Goal: Information Seeking & Learning: Learn about a topic

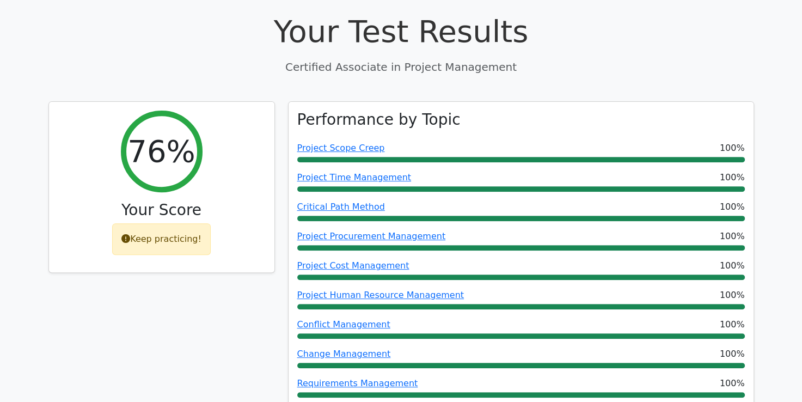
scroll to position [390, 0]
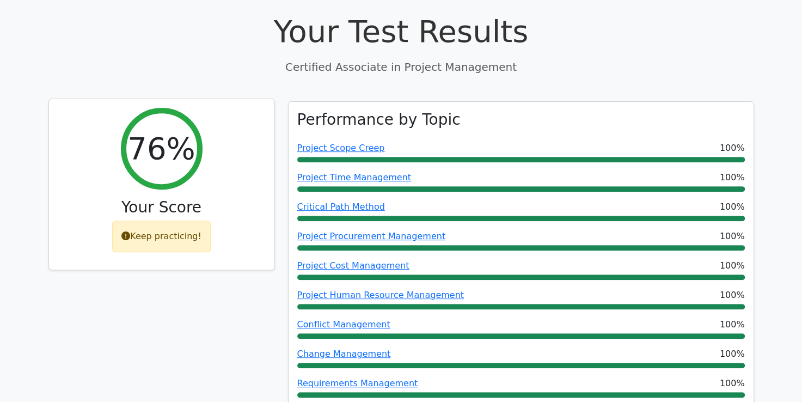
click at [178, 221] on div "Keep practicing!" at bounding box center [161, 237] width 99 height 32
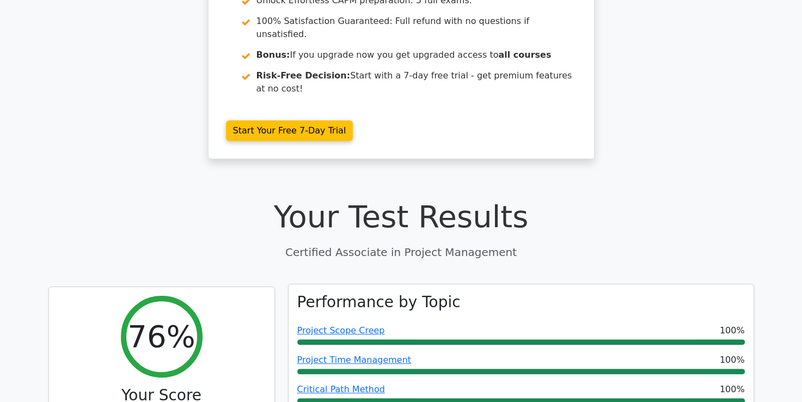
scroll to position [0, 0]
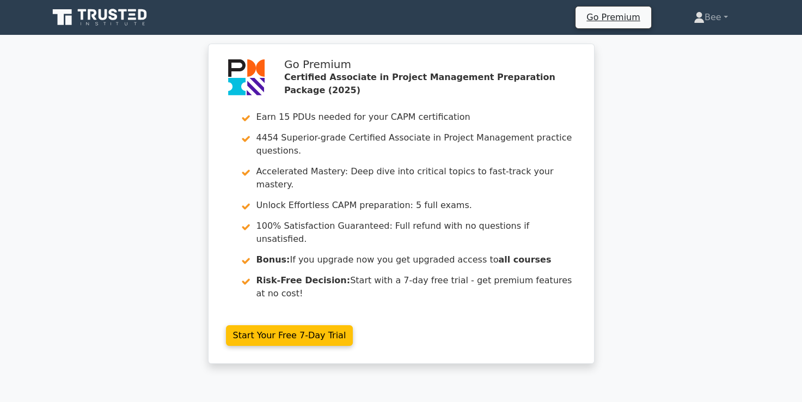
click at [98, 16] on icon at bounding box center [100, 17] width 105 height 21
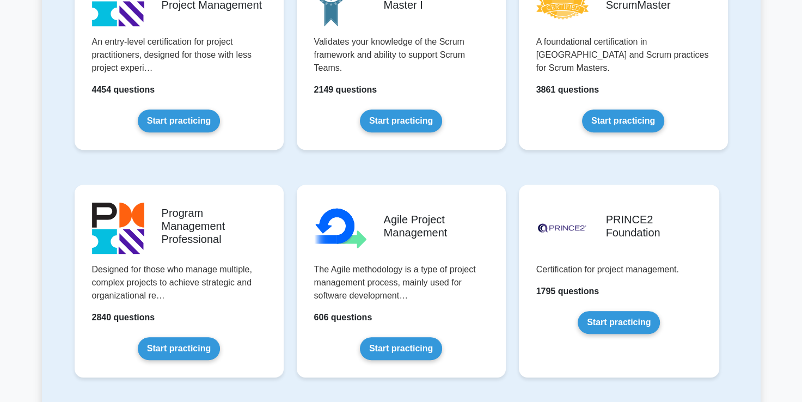
scroll to position [417, 0]
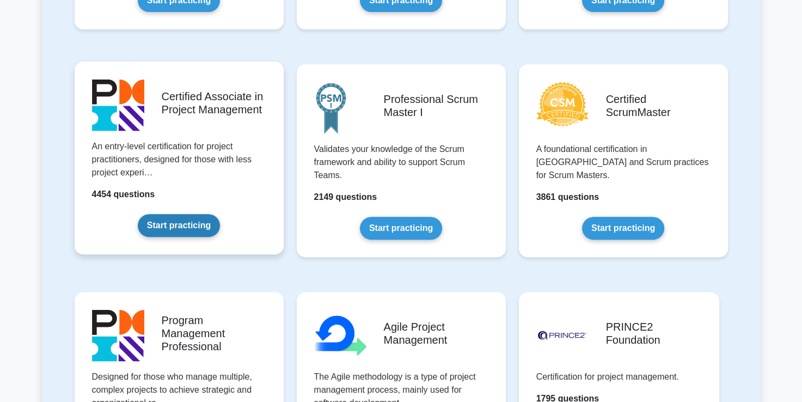
click at [194, 225] on link "Start practicing" at bounding box center [179, 225] width 82 height 23
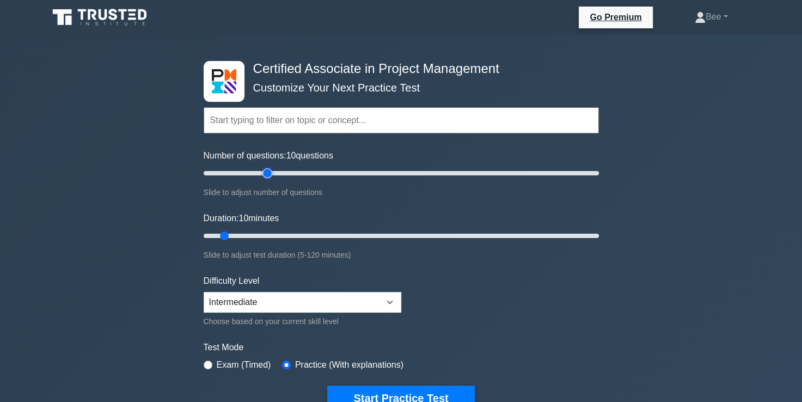
click at [265, 173] on input "Number of questions: 10 questions" at bounding box center [401, 173] width 395 height 13
click at [253, 172] on input "Number of questions: 35 questions" at bounding box center [401, 173] width 395 height 13
click at [246, 171] on input "Number of questions: 30 questions" at bounding box center [401, 173] width 395 height 13
type input "20"
click at [234, 171] on input "Number of questions: 25 questions" at bounding box center [401, 173] width 395 height 13
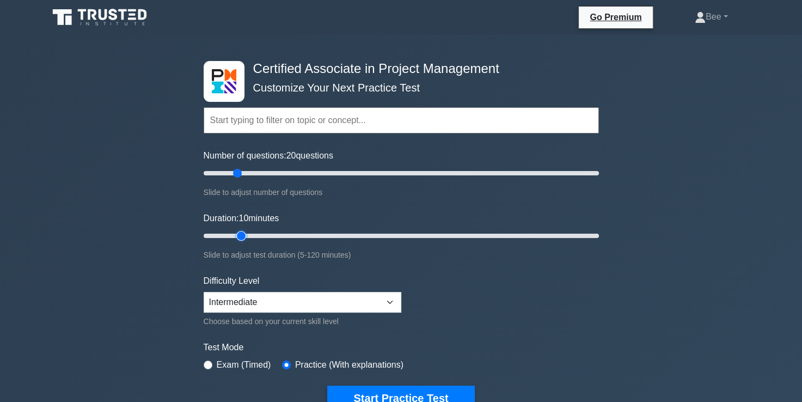
click at [240, 236] on input "Duration: 10 minutes" at bounding box center [401, 235] width 395 height 13
click at [248, 234] on input "Duration: 15 minutes" at bounding box center [401, 235] width 395 height 13
type input "20"
click at [250, 235] on input "Duration: 15 minutes" at bounding box center [401, 235] width 395 height 13
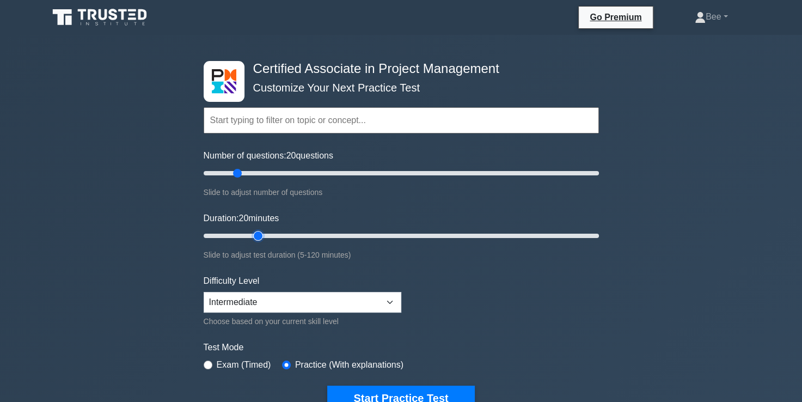
scroll to position [122, 0]
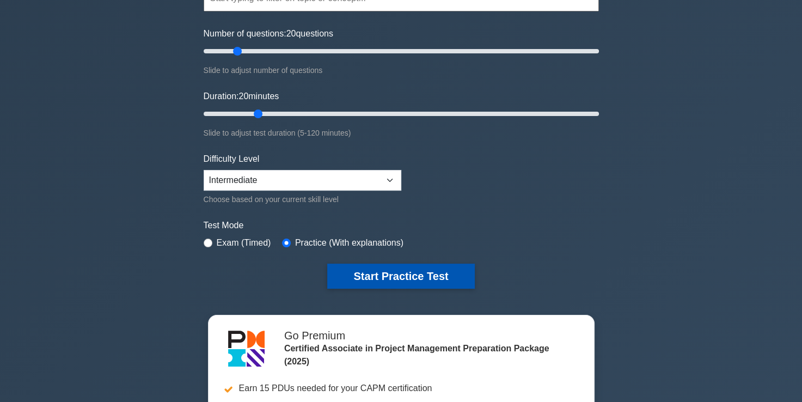
click at [381, 271] on button "Start Practice Test" at bounding box center [400, 276] width 147 height 25
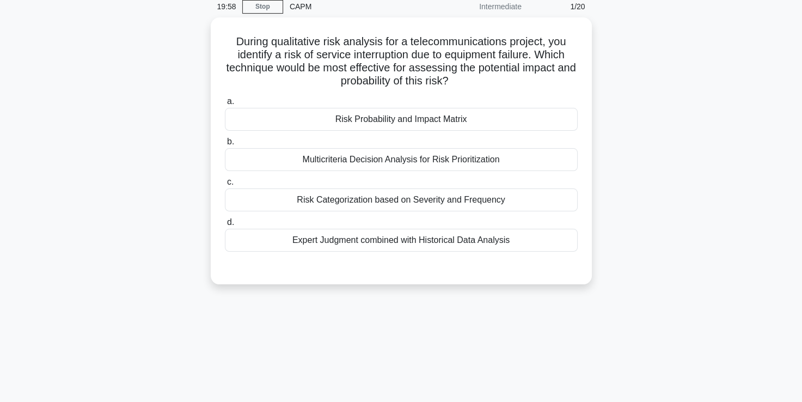
scroll to position [47, 0]
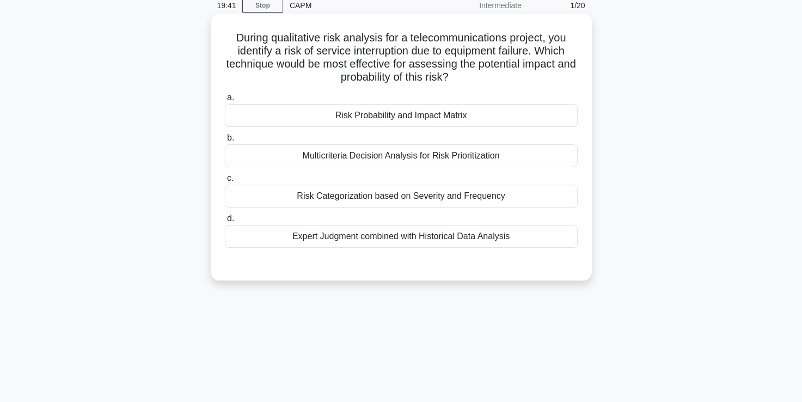
click at [372, 119] on div "Risk Probability and Impact Matrix" at bounding box center [401, 115] width 353 height 23
click at [225, 101] on input "a. Risk Probability and Impact Matrix" at bounding box center [225, 97] width 0 height 7
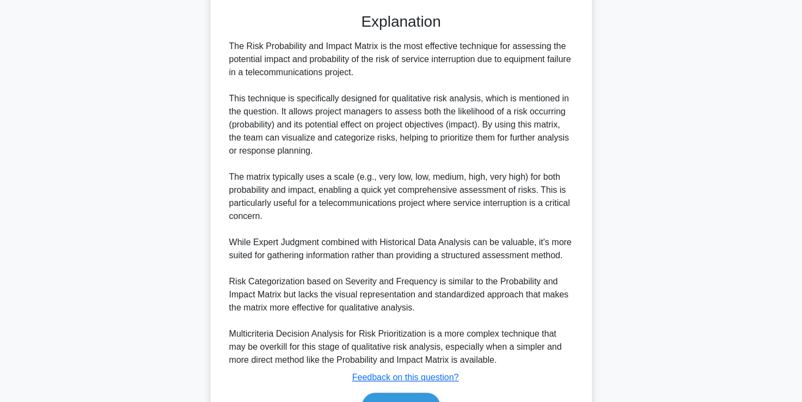
scroll to position [360, 0]
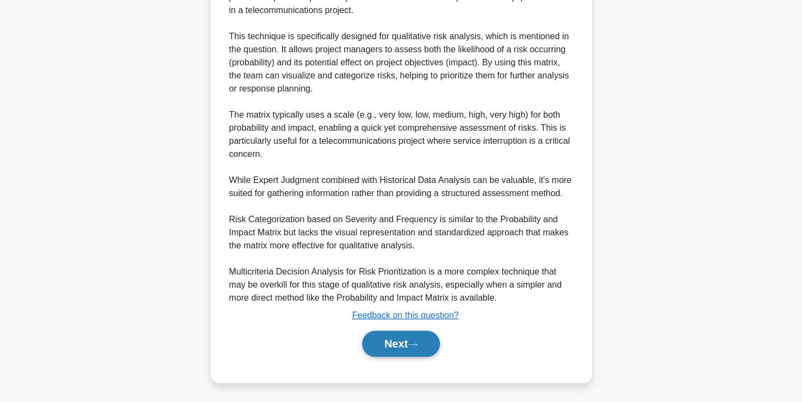
click at [412, 339] on button "Next" at bounding box center [401, 344] width 78 height 26
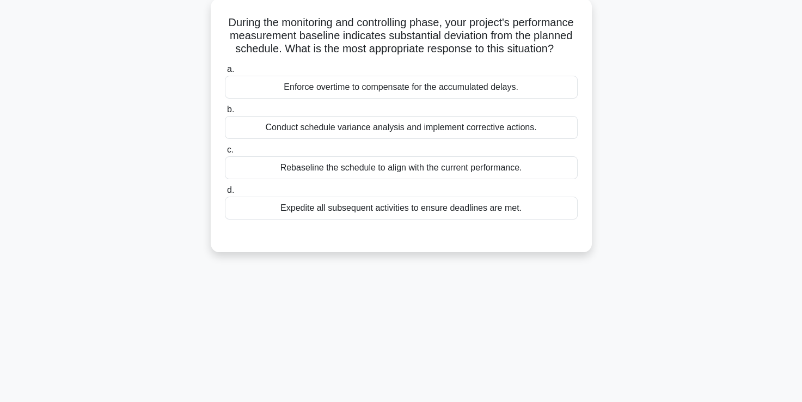
scroll to position [62, 0]
click at [399, 139] on div "Conduct schedule variance analysis and implement corrective actions." at bounding box center [401, 128] width 353 height 23
click at [225, 114] on input "b. Conduct schedule variance analysis and implement corrective actions." at bounding box center [225, 110] width 0 height 7
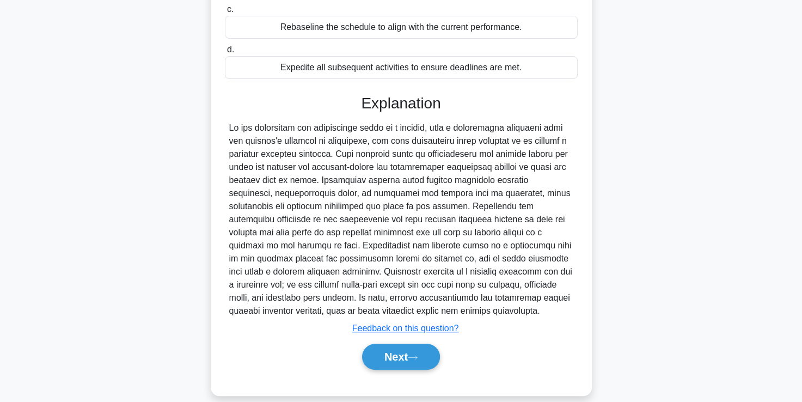
scroll to position [204, 0]
click at [423, 366] on button "Next" at bounding box center [401, 356] width 78 height 26
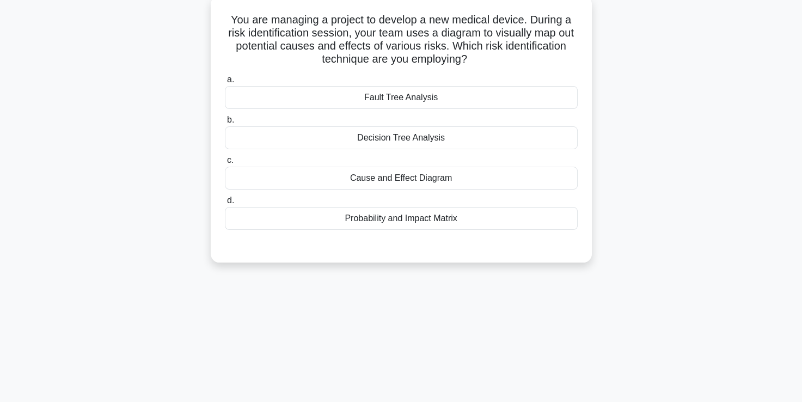
scroll to position [69, 0]
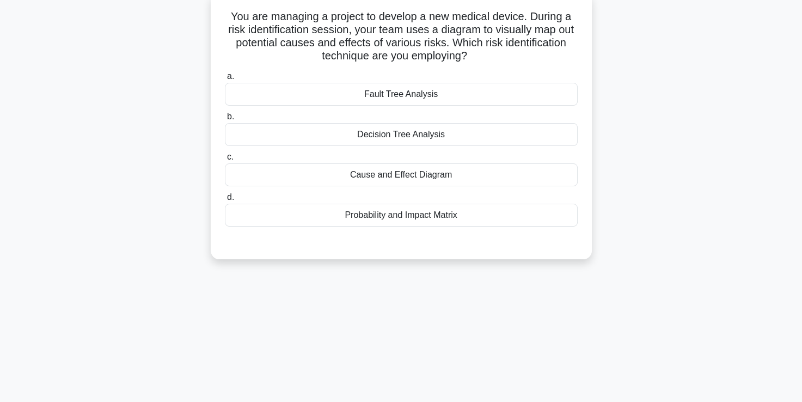
click at [386, 175] on div "Cause and Effect Diagram" at bounding box center [401, 174] width 353 height 23
click at [225, 161] on input "c. Cause and Effect Diagram" at bounding box center [225, 157] width 0 height 7
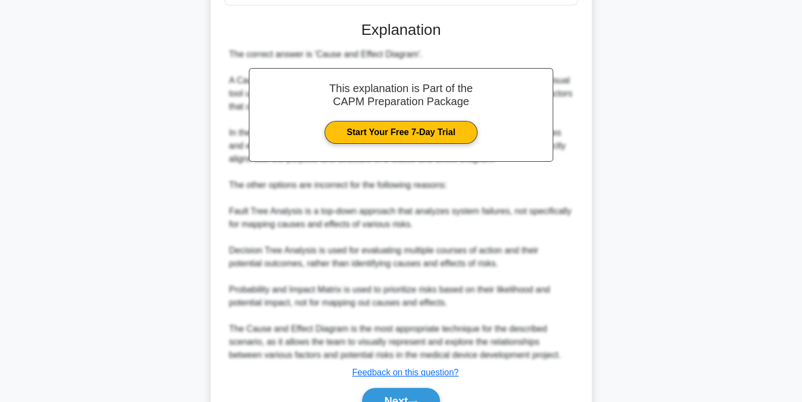
scroll to position [347, 0]
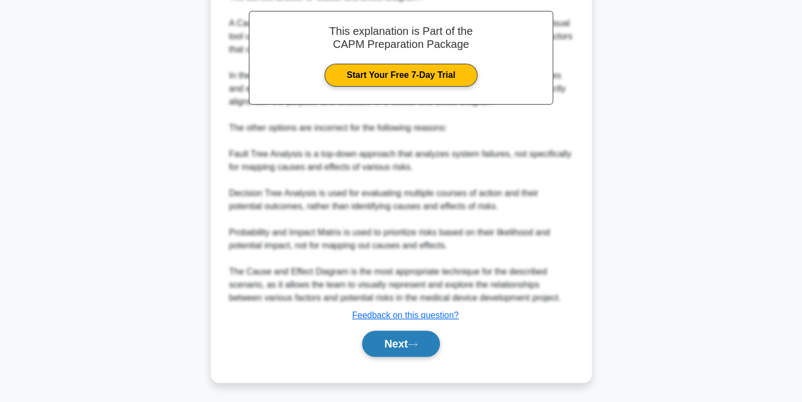
click at [400, 352] on button "Next" at bounding box center [401, 344] width 78 height 26
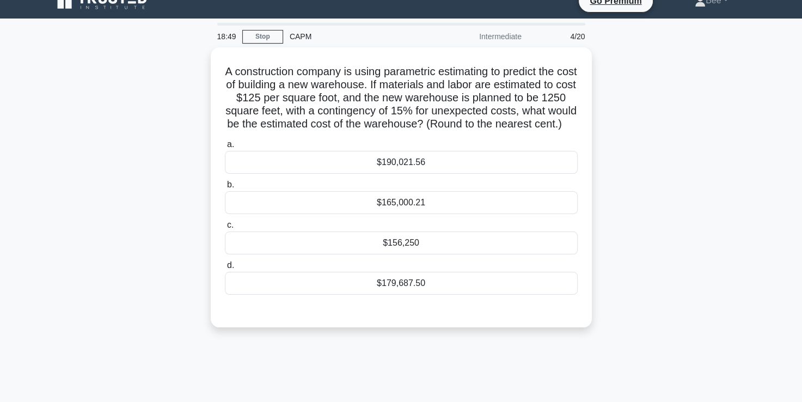
scroll to position [16, 0]
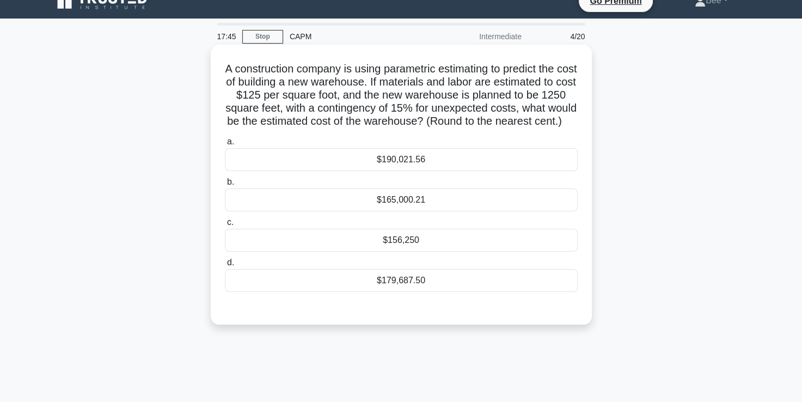
click at [405, 292] on div "$179,687.50" at bounding box center [401, 280] width 353 height 23
click at [225, 266] on input "d. $179,687.50" at bounding box center [225, 262] width 0 height 7
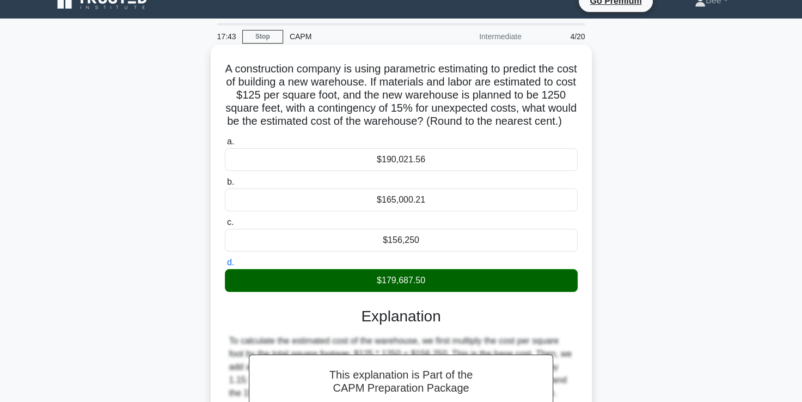
scroll to position [190, 0]
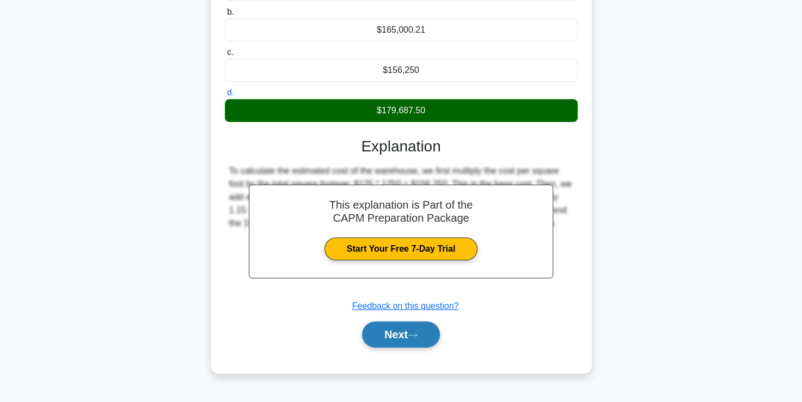
click at [401, 347] on button "Next" at bounding box center [401, 334] width 78 height 26
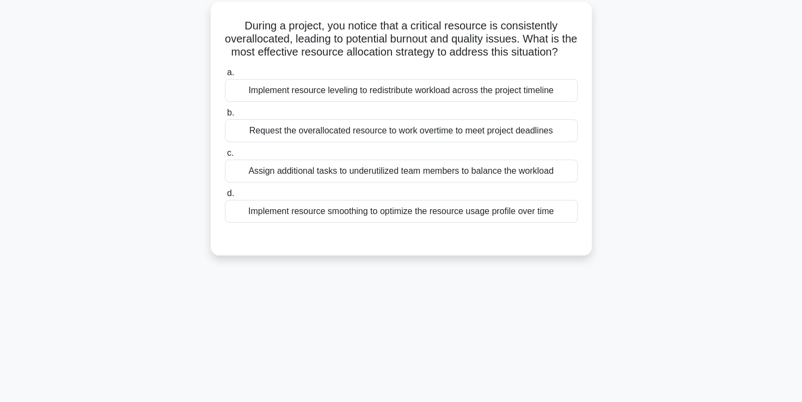
scroll to position [63, 0]
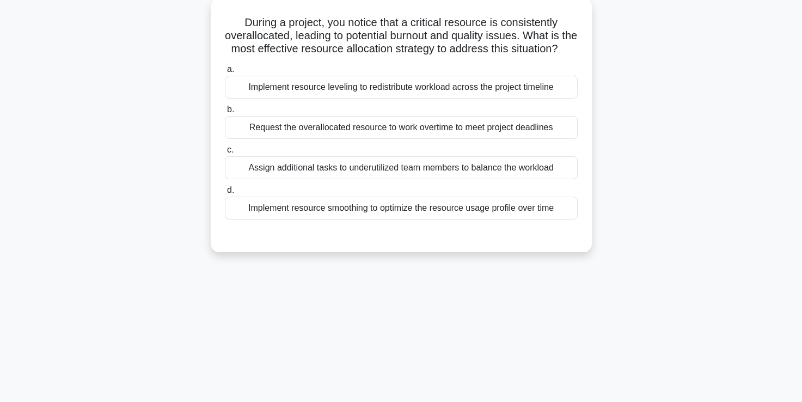
click at [422, 219] on div "Implement resource smoothing to optimize the resource usage profile over time" at bounding box center [401, 208] width 353 height 23
click at [225, 194] on input "d. Implement resource smoothing to optimize the resource usage profile over time" at bounding box center [225, 190] width 0 height 7
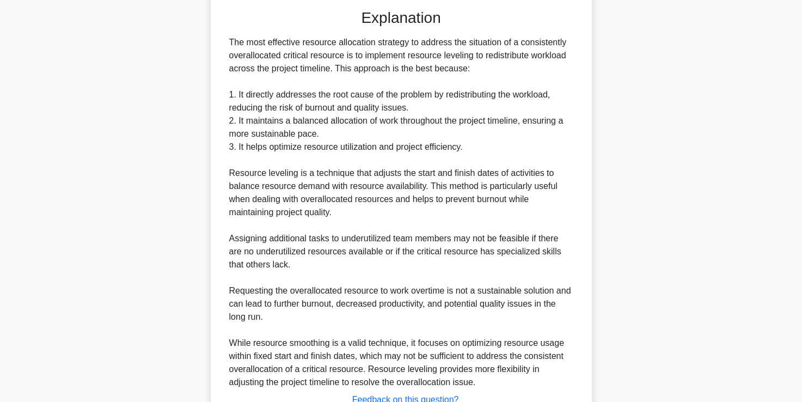
scroll to position [387, 0]
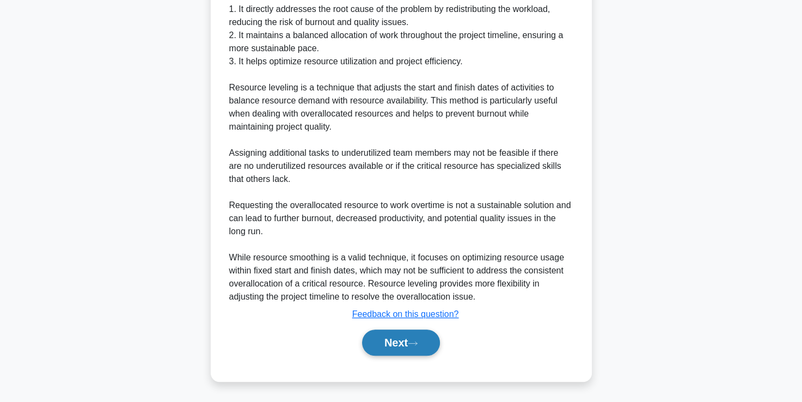
click at [407, 343] on button "Next" at bounding box center [401, 342] width 78 height 26
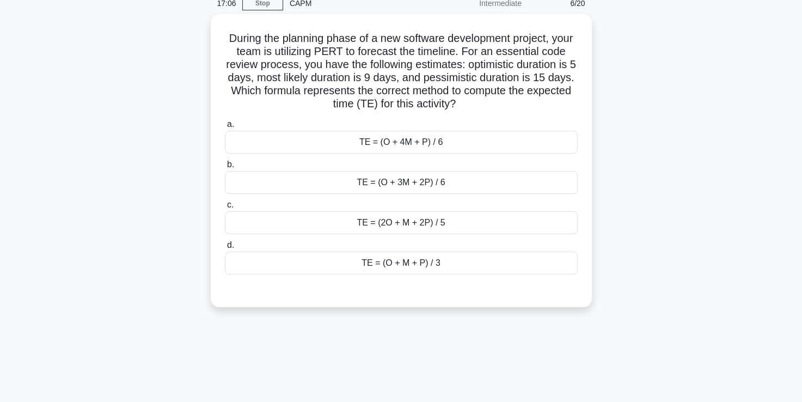
scroll to position [48, 0]
click at [425, 147] on div "TE = (O + 4M + P) / 6" at bounding box center [401, 140] width 353 height 23
click at [225, 126] on input "a. TE = (O + 4M + P) / 6" at bounding box center [225, 122] width 0 height 7
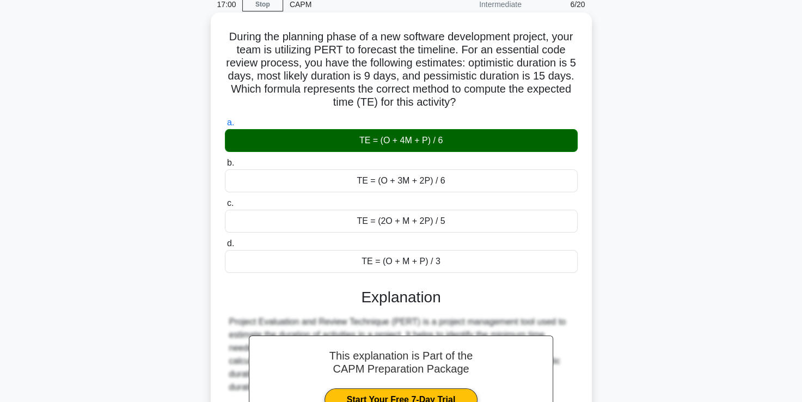
scroll to position [216, 0]
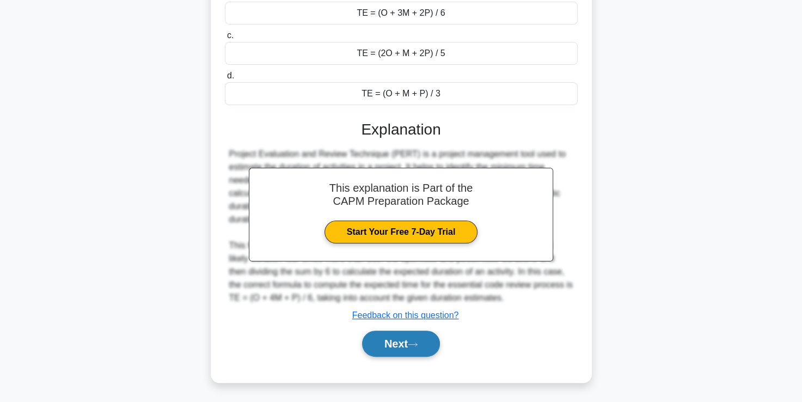
click at [416, 353] on button "Next" at bounding box center [401, 344] width 78 height 26
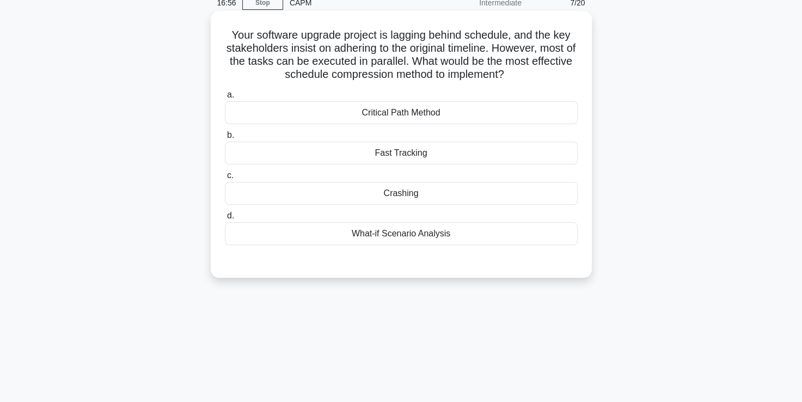
scroll to position [50, 0]
click at [406, 152] on div "Fast Tracking" at bounding box center [401, 153] width 353 height 23
click at [225, 139] on input "b. Fast Tracking" at bounding box center [225, 135] width 0 height 7
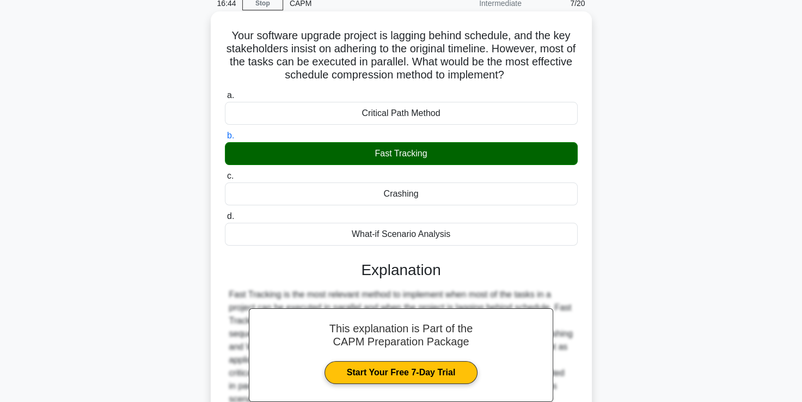
scroll to position [186, 0]
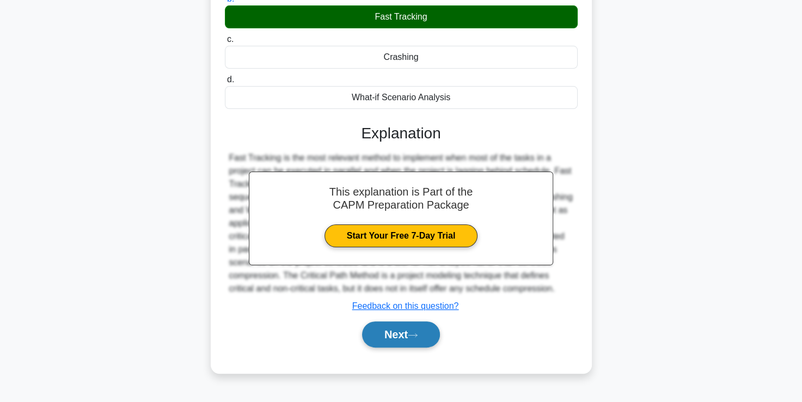
click at [387, 342] on button "Next" at bounding box center [401, 334] width 78 height 26
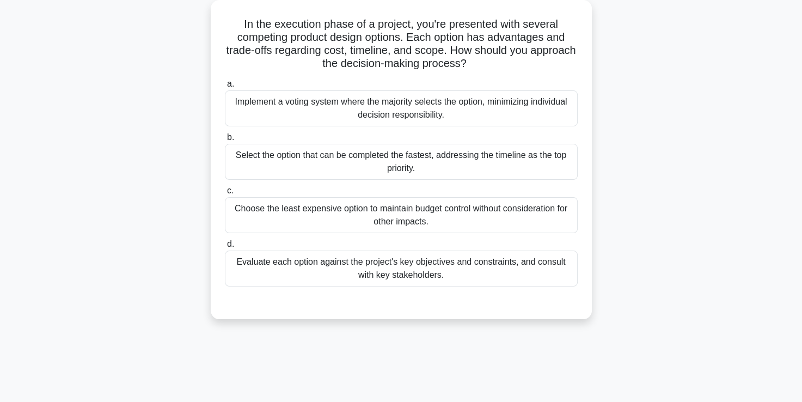
scroll to position [64, 0]
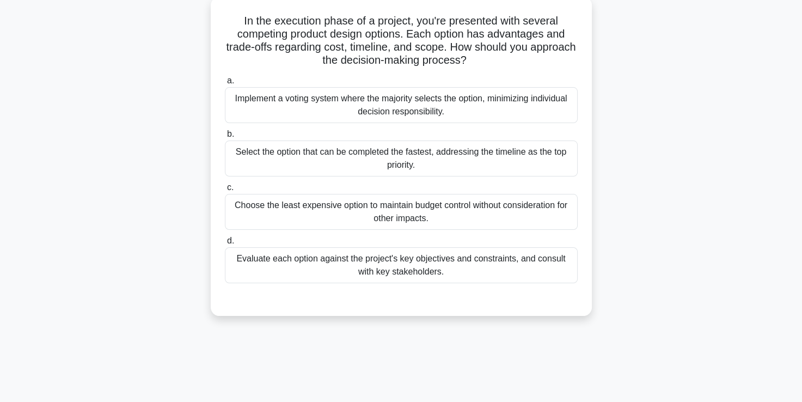
click at [370, 266] on div "Evaluate each option against the project's key objectives and constraints, and …" at bounding box center [401, 265] width 353 height 36
click at [225, 245] on input "d. Evaluate each option against the project's key objectives and constraints, a…" at bounding box center [225, 240] width 0 height 7
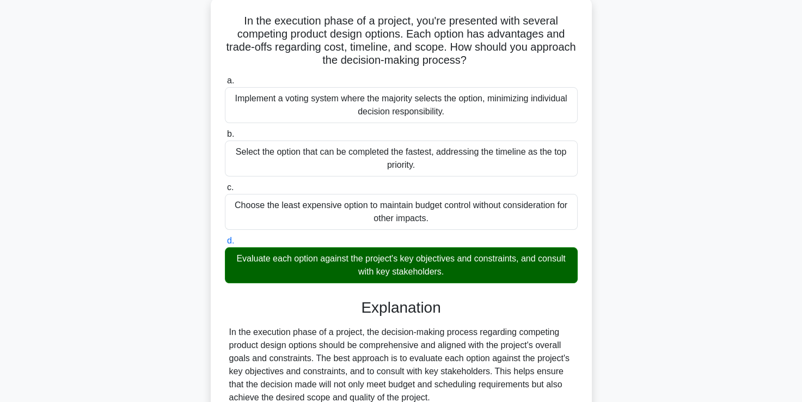
scroll to position [295, 0]
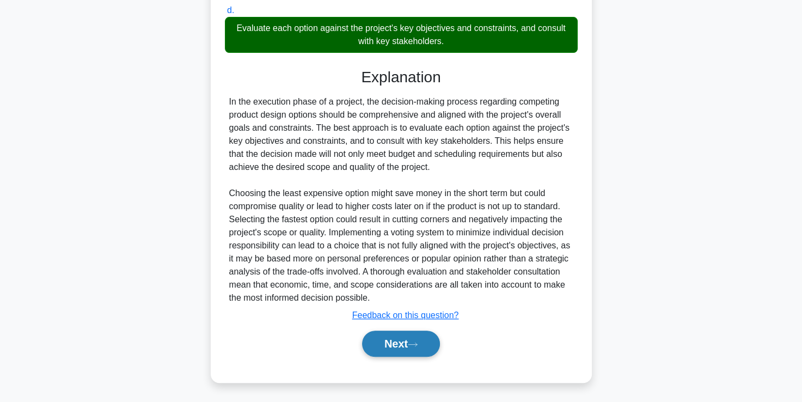
click at [410, 346] on button "Next" at bounding box center [401, 344] width 78 height 26
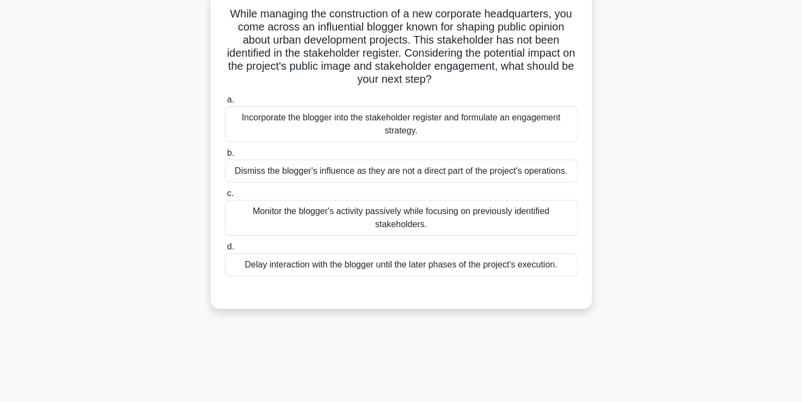
scroll to position [68, 0]
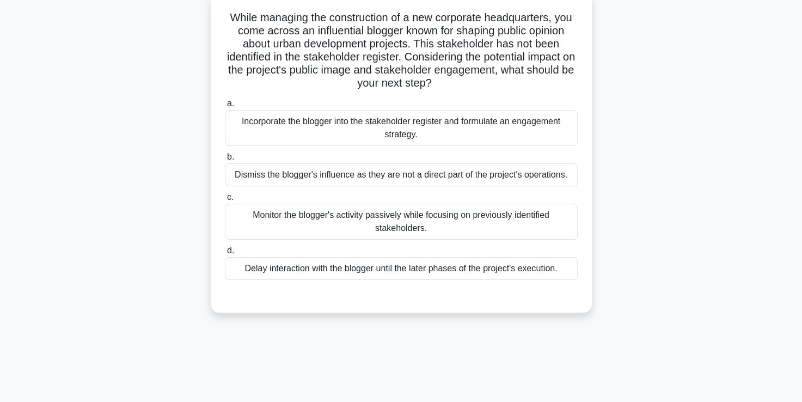
click at [432, 136] on div "Incorporate the blogger into the stakeholder register and formulate an engageme…" at bounding box center [401, 128] width 353 height 36
click at [225, 107] on input "a. Incorporate the blogger into the stakeholder register and formulate an engag…" at bounding box center [225, 103] width 0 height 7
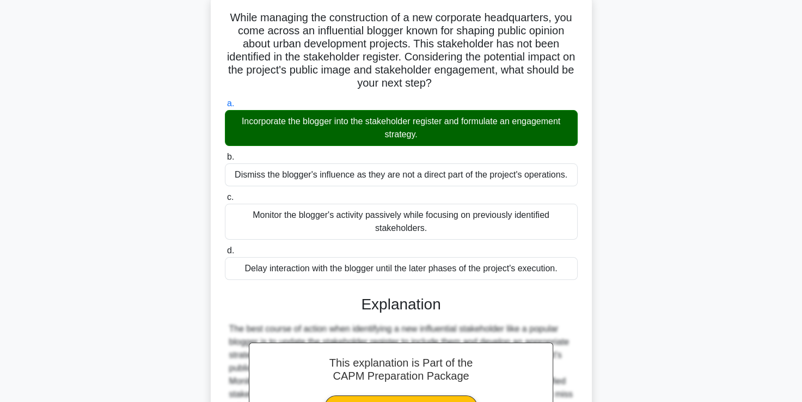
scroll to position [216, 0]
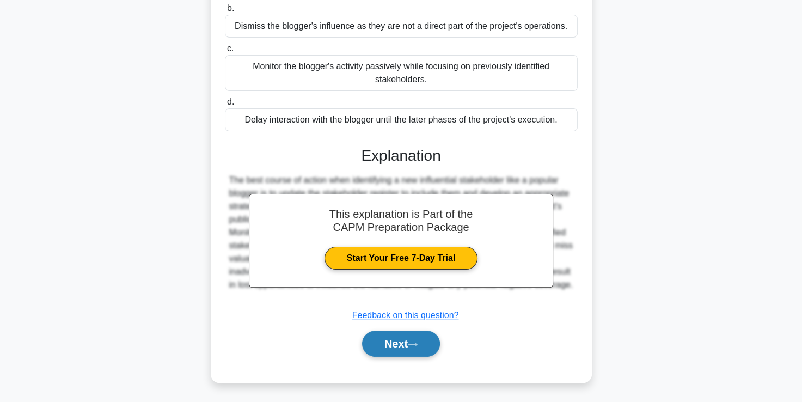
click at [388, 339] on button "Next" at bounding box center [401, 344] width 78 height 26
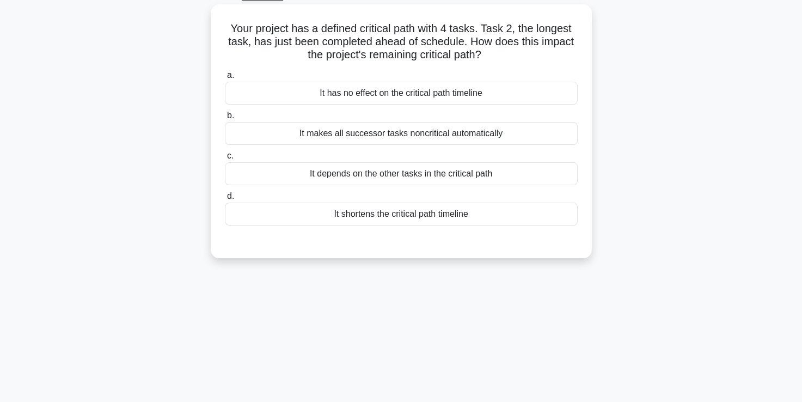
scroll to position [63, 0]
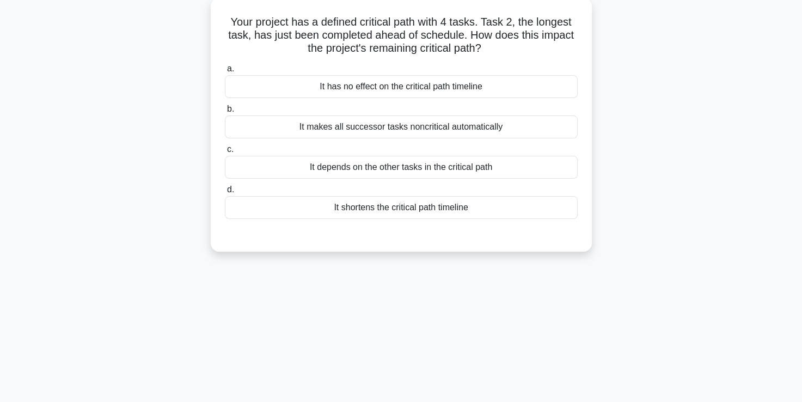
click at [347, 218] on div "It shortens the critical path timeline" at bounding box center [401, 207] width 353 height 23
click at [225, 193] on input "d. It shortens the critical path timeline" at bounding box center [225, 189] width 0 height 7
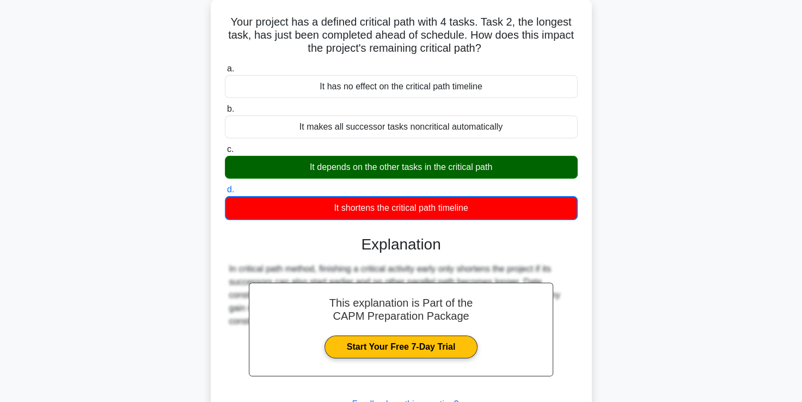
scroll to position [186, 0]
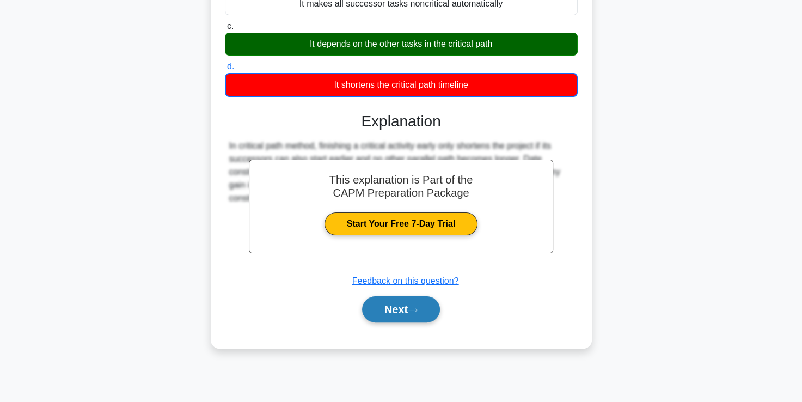
click at [402, 317] on button "Next" at bounding box center [401, 309] width 78 height 26
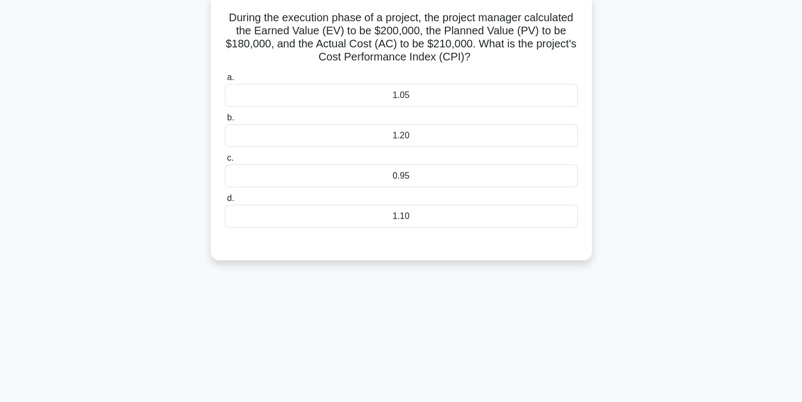
scroll to position [71, 0]
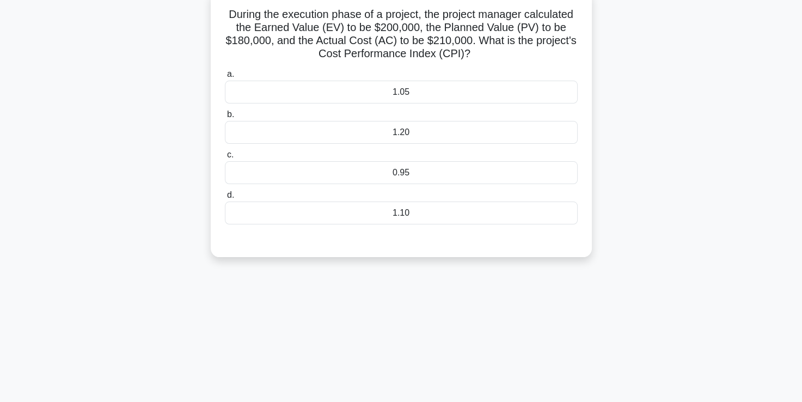
click at [413, 158] on label "c. 0.95" at bounding box center [401, 166] width 353 height 36
click at [225, 158] on input "c. 0.95" at bounding box center [225, 154] width 0 height 7
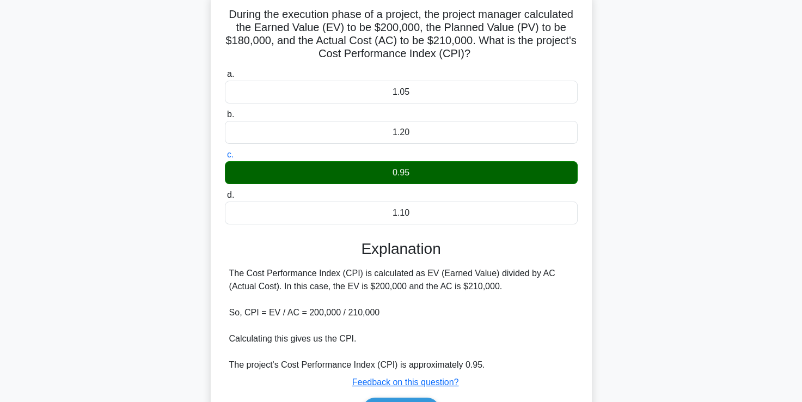
click at [413, 173] on div "0.95" at bounding box center [401, 172] width 353 height 23
click at [225, 158] on input "c. 0.95" at bounding box center [225, 154] width 0 height 7
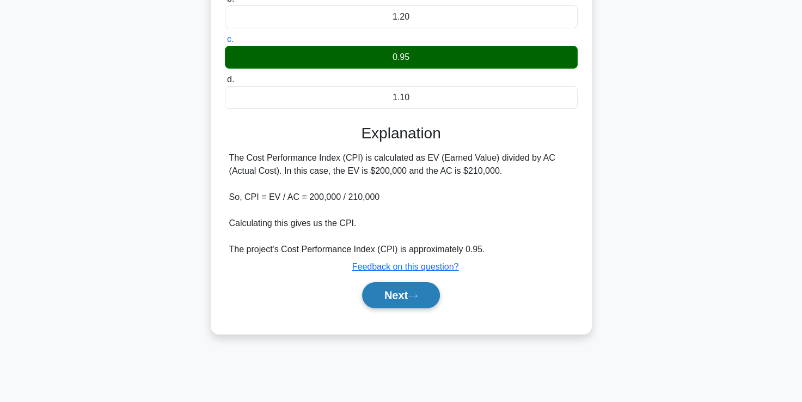
click at [399, 295] on button "Next" at bounding box center [401, 295] width 78 height 26
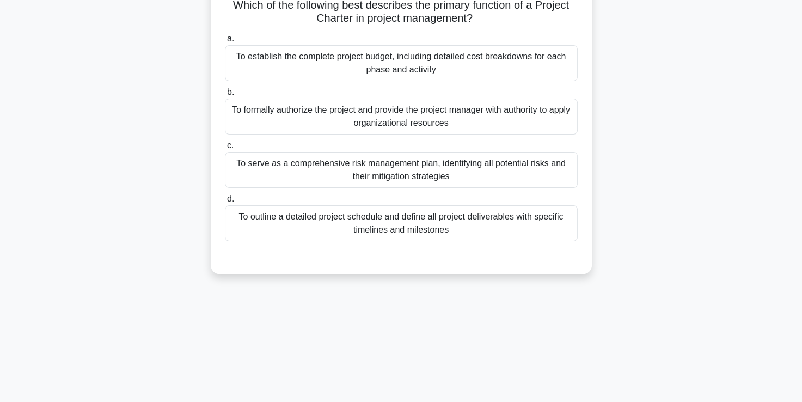
scroll to position [83, 0]
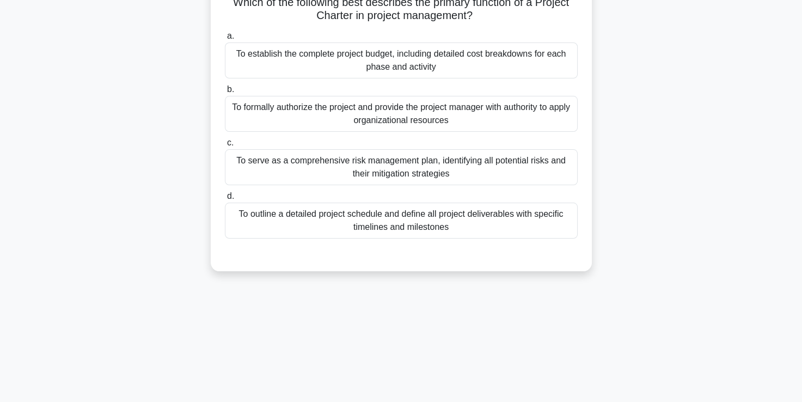
click at [354, 117] on div "To formally authorize the project and provide the project manager with authorit…" at bounding box center [401, 114] width 353 height 36
click at [225, 93] on input "b. To formally authorize the project and provide the project manager with autho…" at bounding box center [225, 89] width 0 height 7
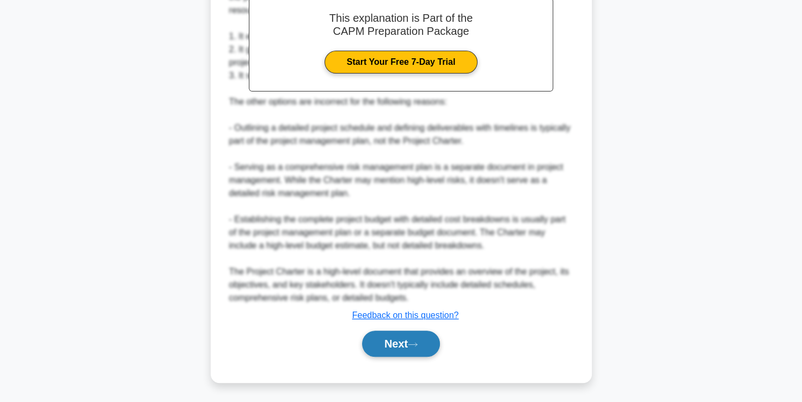
click at [407, 347] on button "Next" at bounding box center [401, 344] width 78 height 26
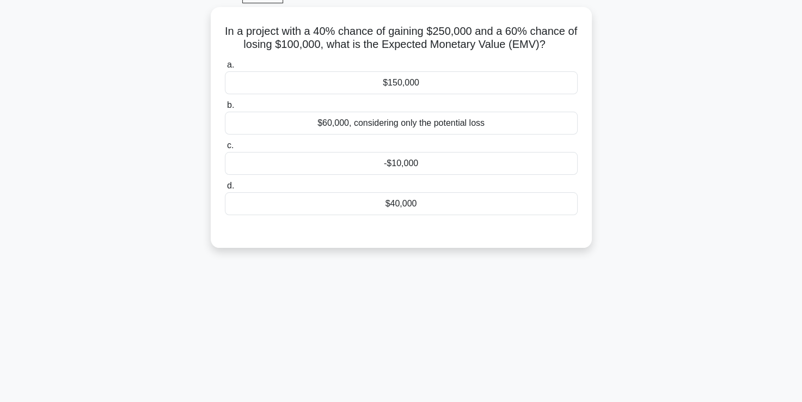
scroll to position [65, 0]
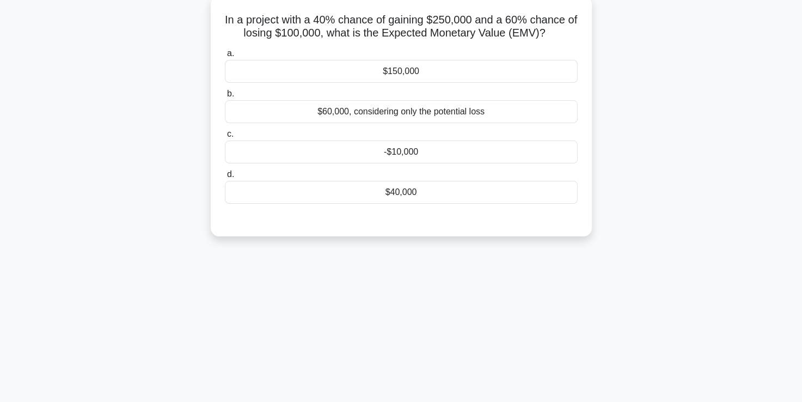
click at [488, 193] on div "$40,000" at bounding box center [401, 192] width 353 height 23
click at [225, 178] on input "d. $40,000" at bounding box center [225, 174] width 0 height 7
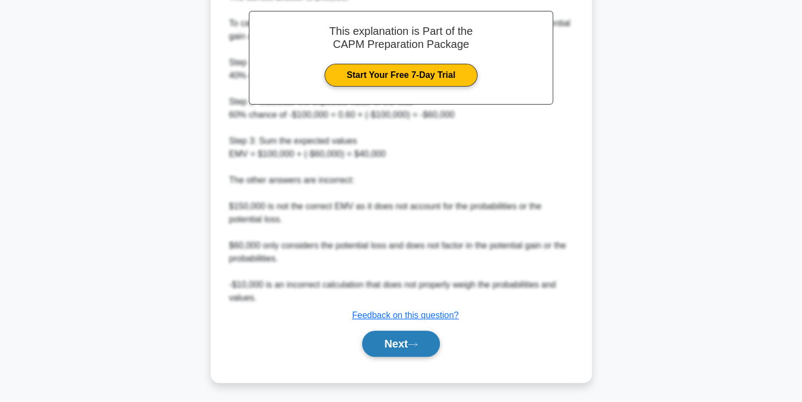
click at [413, 337] on button "Next" at bounding box center [401, 344] width 78 height 26
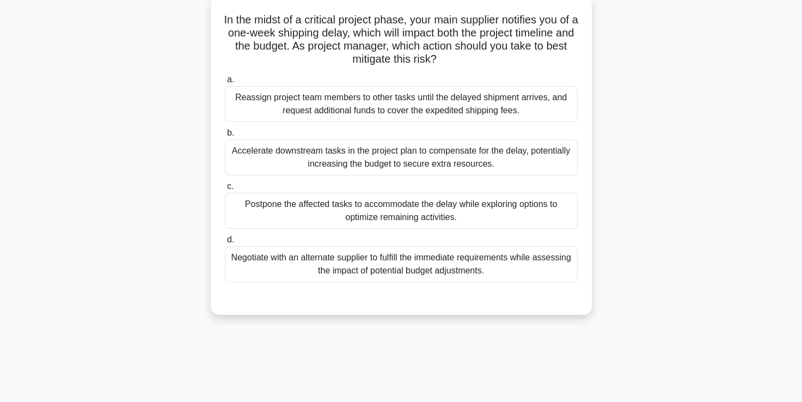
scroll to position [69, 0]
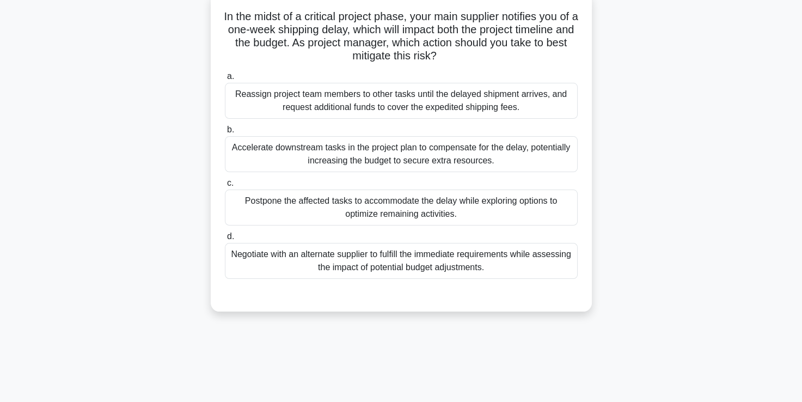
click at [388, 269] on div "Negotiate with an alternate supplier to fulfill the immediate requirements whil…" at bounding box center [401, 261] width 353 height 36
click at [225, 240] on input "d. Negotiate with an alternate supplier to fulfill the immediate requirements w…" at bounding box center [225, 236] width 0 height 7
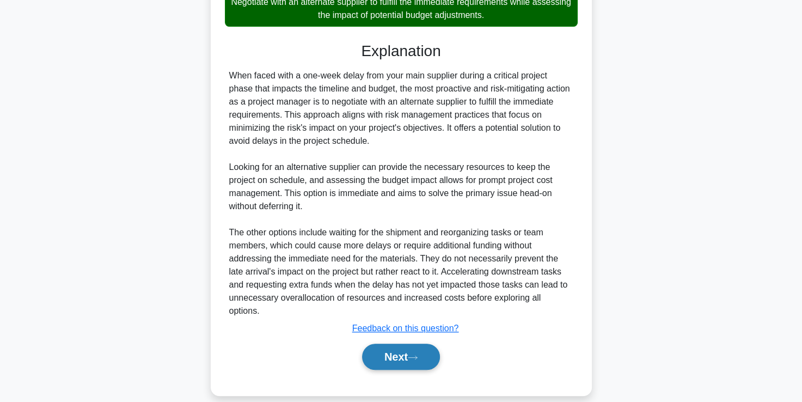
click at [395, 344] on button "Next" at bounding box center [401, 357] width 78 height 26
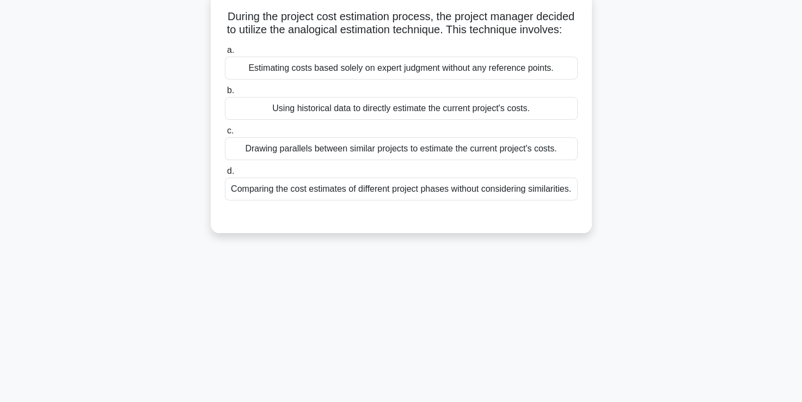
click at [344, 160] on div "Drawing parallels between similar projects to estimate the current project's co…" at bounding box center [401, 148] width 353 height 23
click at [225, 135] on input "c. Drawing parallels between similar projects to estimate the current project's…" at bounding box center [225, 130] width 0 height 7
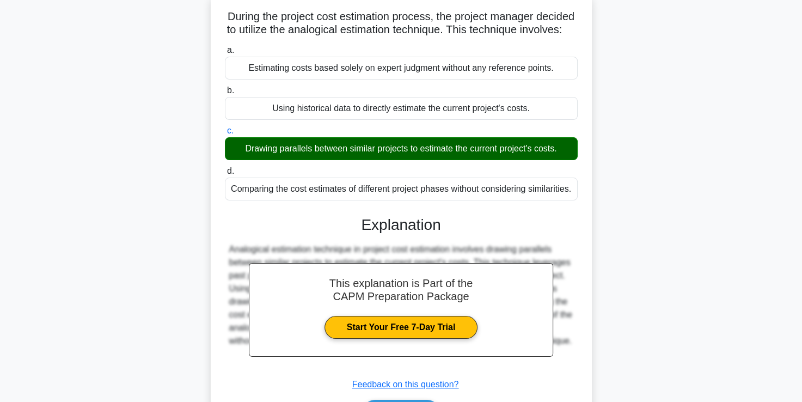
scroll to position [186, 0]
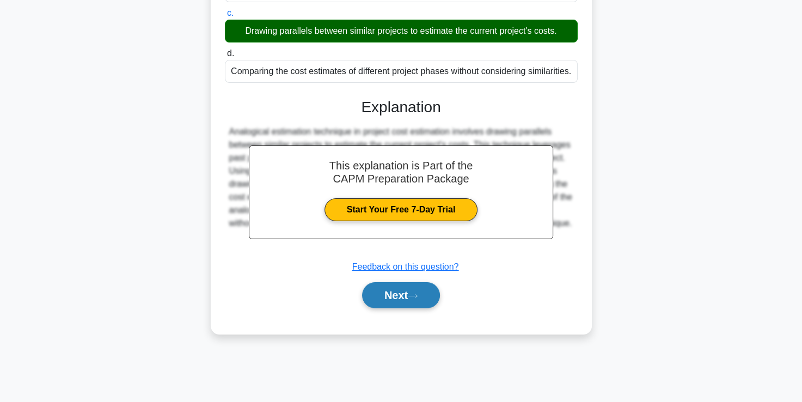
click at [386, 308] on button "Next" at bounding box center [401, 295] width 78 height 26
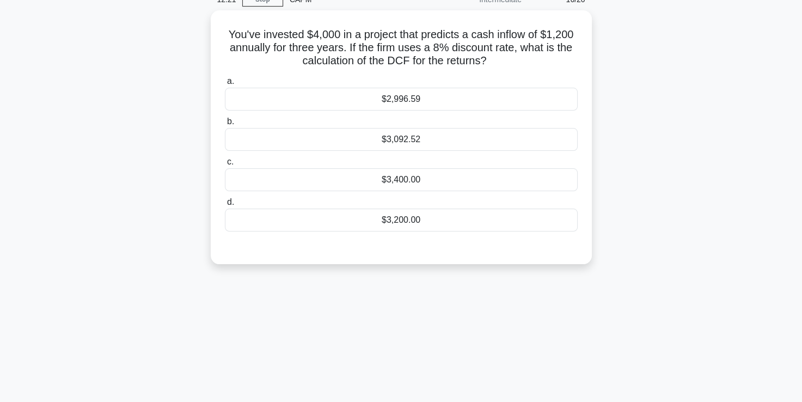
scroll to position [54, 0]
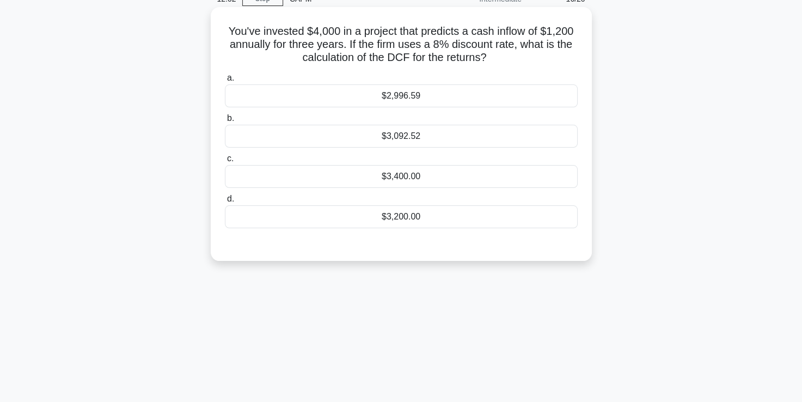
click at [356, 138] on div "$3,092.52" at bounding box center [401, 136] width 353 height 23
click at [225, 122] on input "b. $3,092.52" at bounding box center [225, 118] width 0 height 7
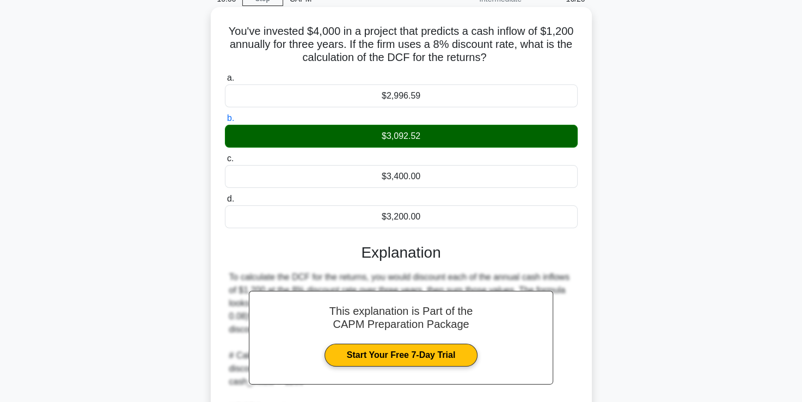
scroll to position [268, 0]
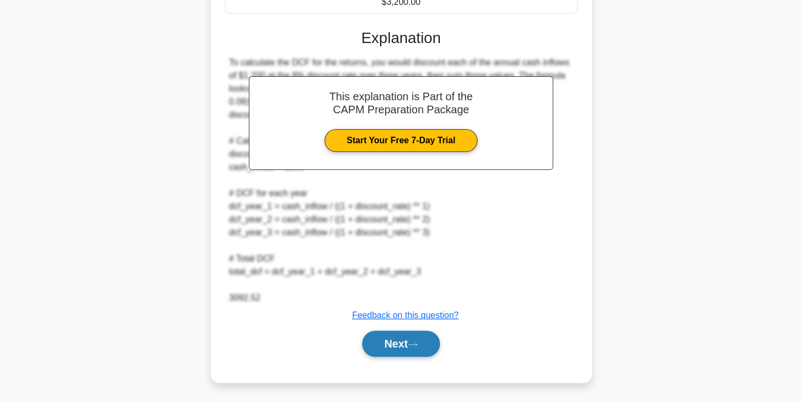
click at [416, 335] on button "Next" at bounding box center [401, 344] width 78 height 26
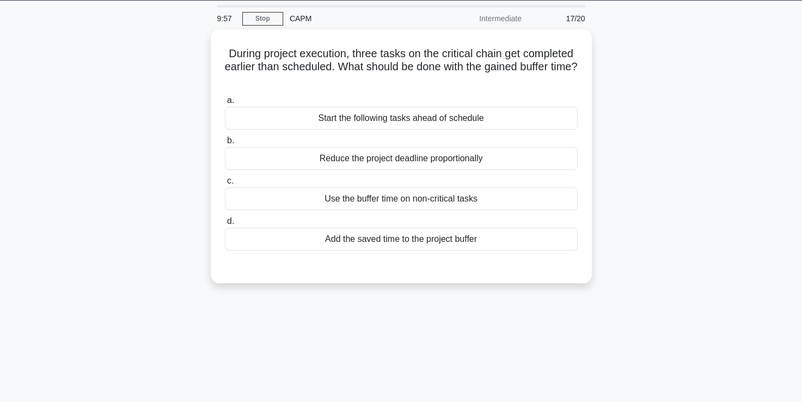
scroll to position [54, 0]
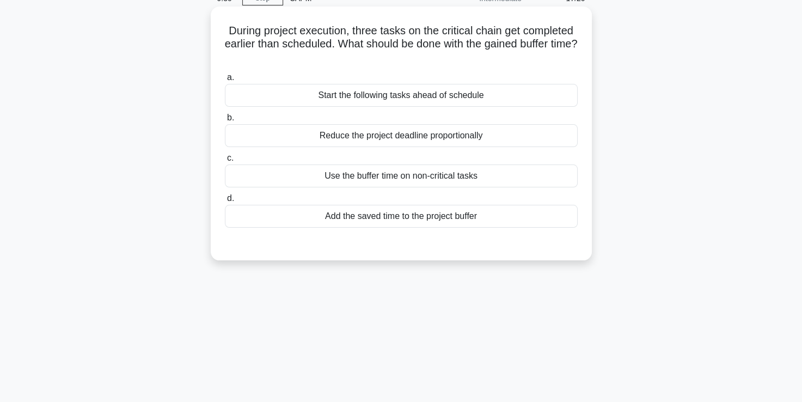
click at [401, 89] on div "Start the following tasks ahead of schedule" at bounding box center [401, 95] width 353 height 23
click at [225, 81] on input "a. Start the following tasks ahead of schedule" at bounding box center [225, 77] width 0 height 7
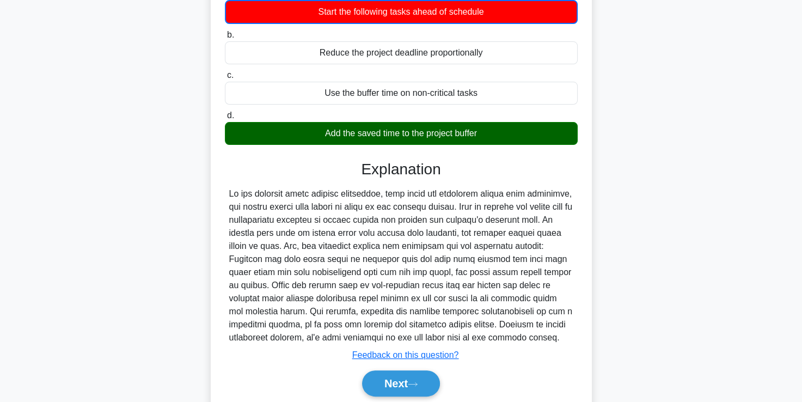
scroll to position [186, 0]
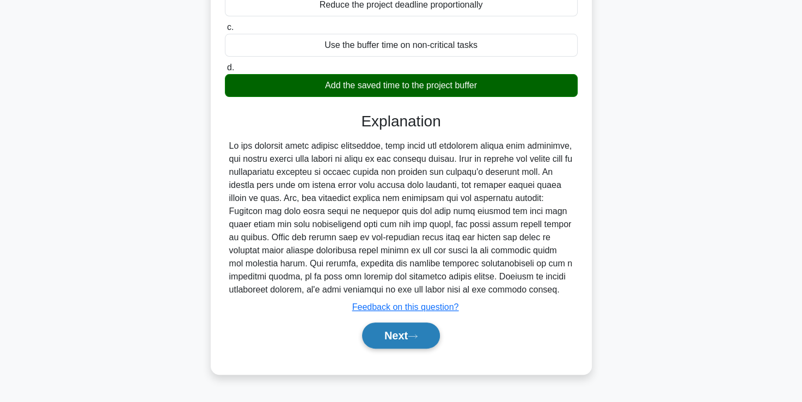
click at [405, 333] on button "Next" at bounding box center [401, 335] width 78 height 26
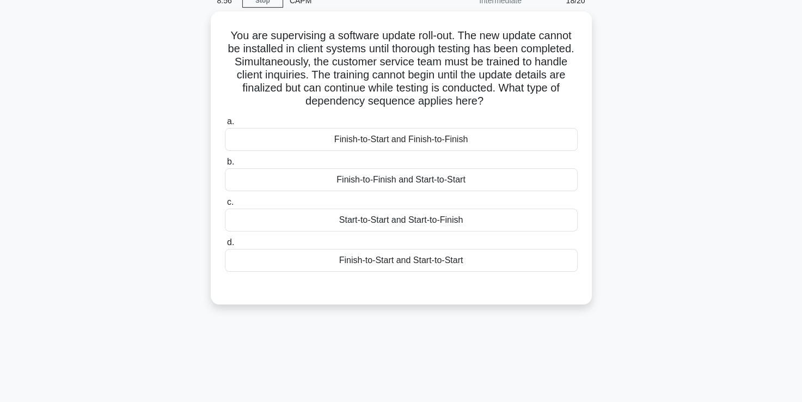
scroll to position [53, 0]
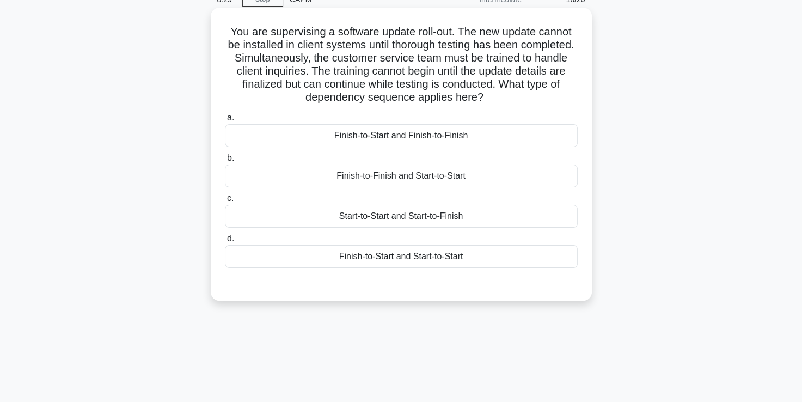
click at [368, 261] on div "Finish-to-Start and Start-to-Start" at bounding box center [401, 256] width 353 height 23
click at [225, 242] on input "d. Finish-to-Start and Start-to-Start" at bounding box center [225, 238] width 0 height 7
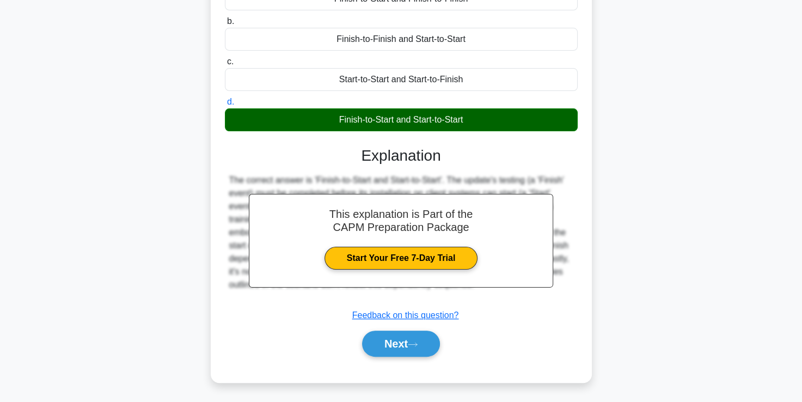
scroll to position [190, 0]
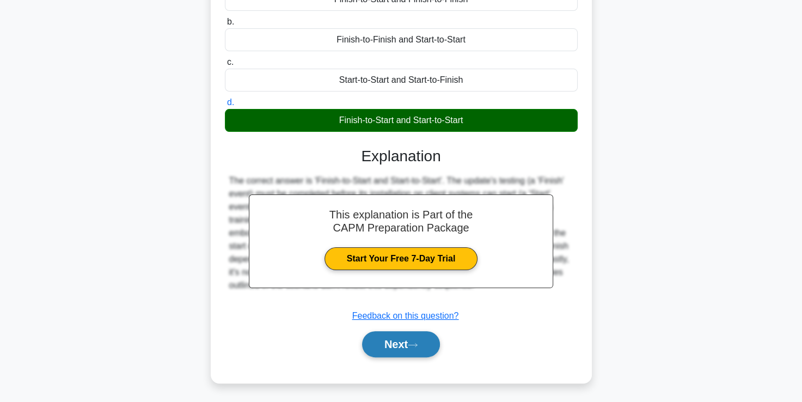
click at [381, 352] on button "Next" at bounding box center [401, 344] width 78 height 26
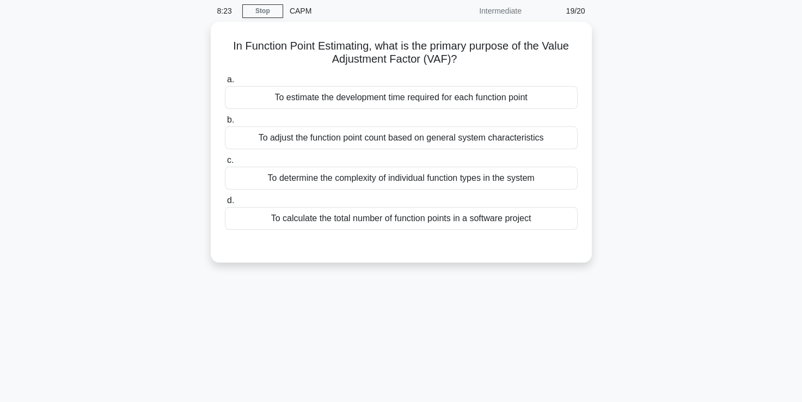
scroll to position [42, 0]
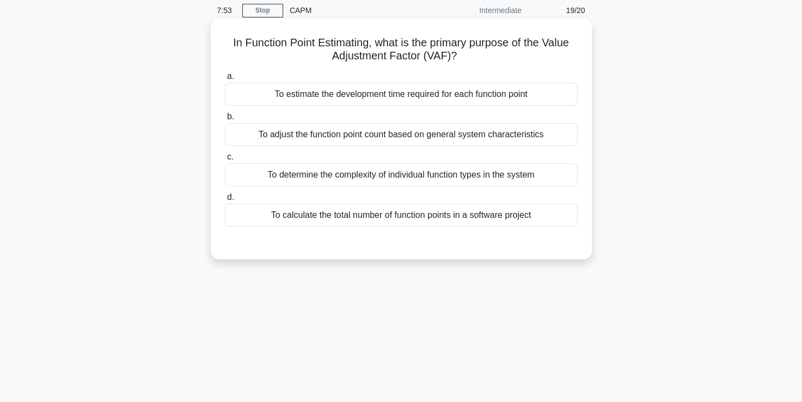
click at [403, 147] on div "a. To estimate the development time required for each function point b. To adju…" at bounding box center [401, 148] width 366 height 161
click at [402, 144] on div "To adjust the function point count based on general system characteristics" at bounding box center [401, 134] width 353 height 23
click at [225, 120] on input "b. To adjust the function point count based on general system characteristics" at bounding box center [225, 116] width 0 height 7
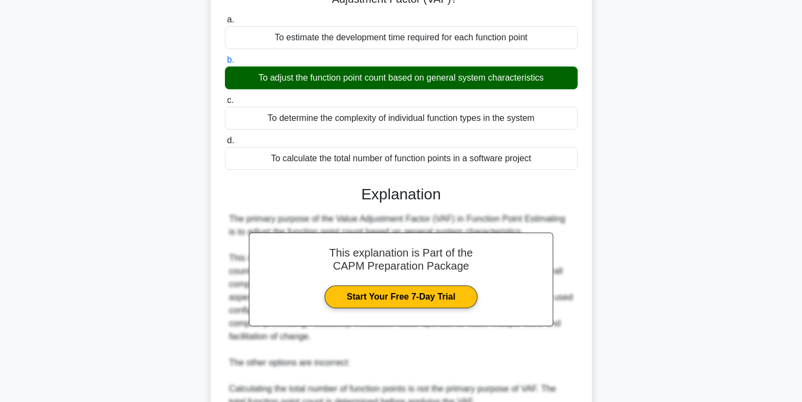
scroll to position [282, 0]
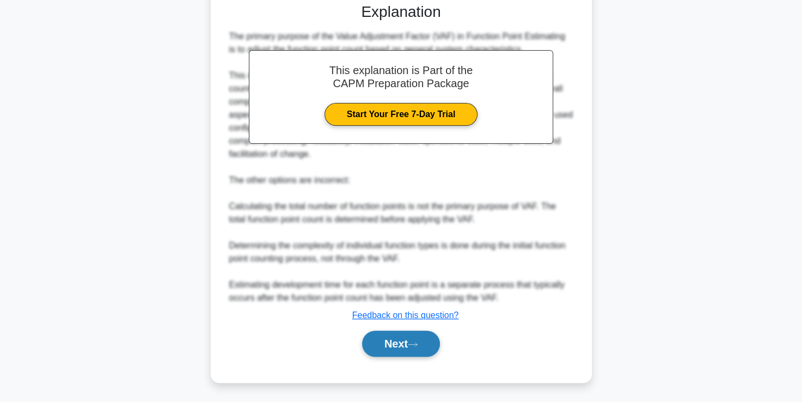
click at [378, 348] on button "Next" at bounding box center [401, 344] width 78 height 26
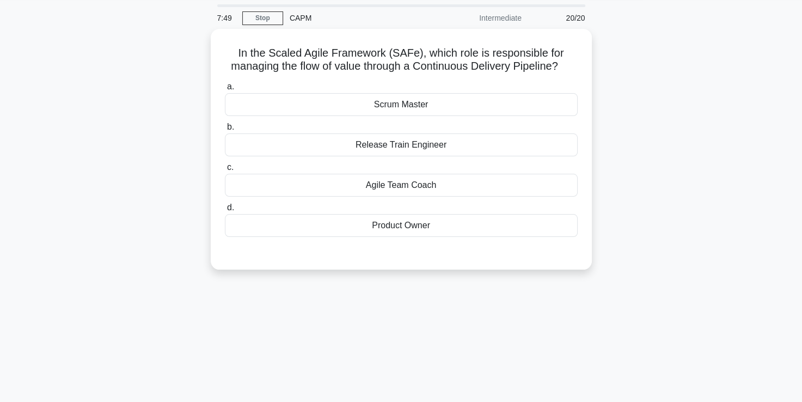
scroll to position [40, 0]
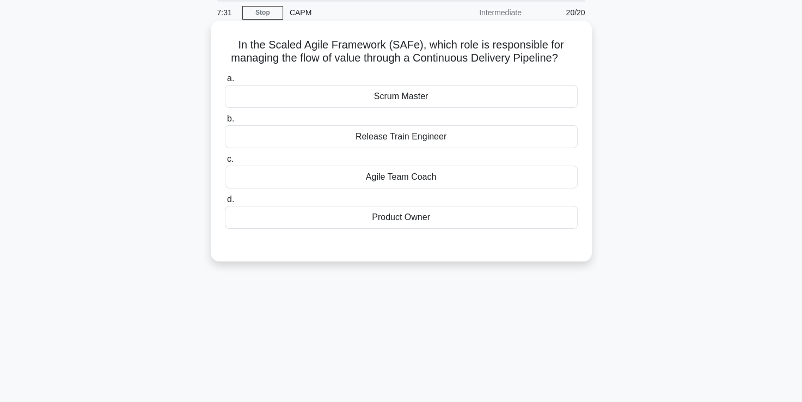
click at [421, 85] on div "Scrum Master" at bounding box center [401, 96] width 353 height 23
click at [225, 82] on input "a. Scrum Master" at bounding box center [225, 78] width 0 height 7
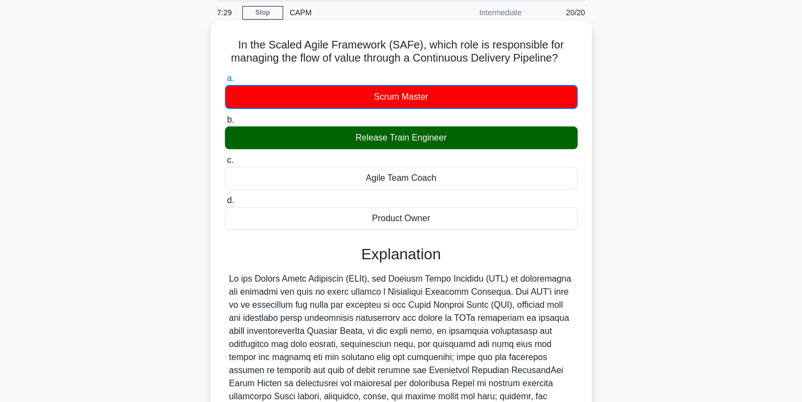
scroll to position [204, 0]
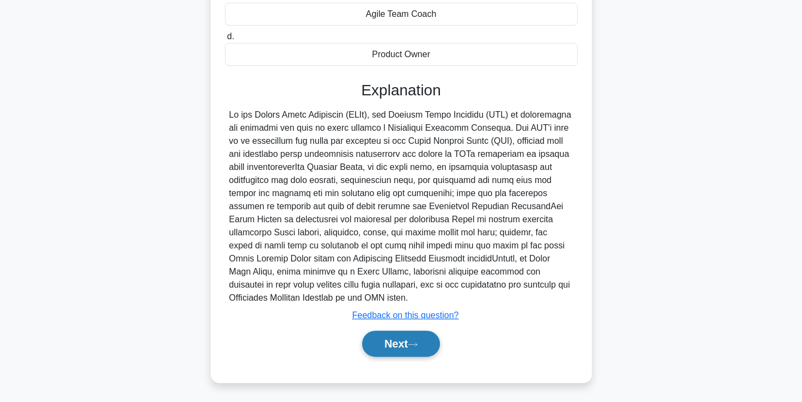
click at [401, 337] on button "Next" at bounding box center [401, 344] width 78 height 26
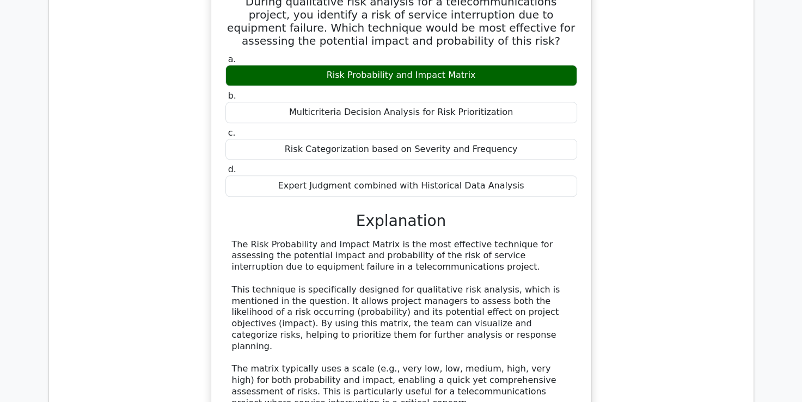
scroll to position [1049, 0]
